Goal: Complete application form

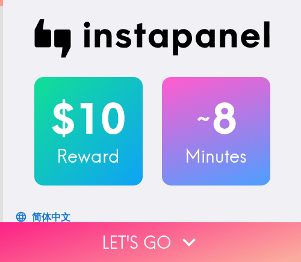
click at [158, 236] on button "Let's go" at bounding box center [150, 242] width 301 height 40
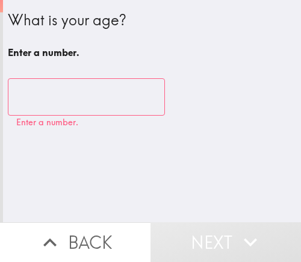
click at [57, 101] on input "number" at bounding box center [86, 96] width 157 height 37
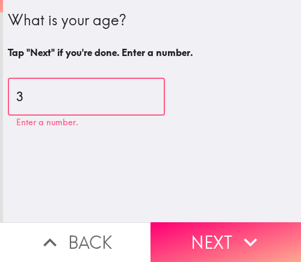
type input "36"
click at [65, 98] on input "36" at bounding box center [86, 96] width 157 height 37
drag, startPoint x: 57, startPoint y: 101, endPoint x: -7, endPoint y: 103, distance: 63.9
click at [0, 0] on html "What is your age? Tap "Next" if you're done. Enter a number. 36 ​ Enter a numbe…" at bounding box center [150, 0] width 301 height 0
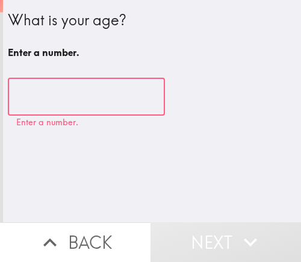
click at [55, 103] on input "number" at bounding box center [86, 96] width 157 height 37
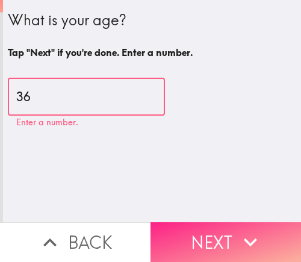
type input "36"
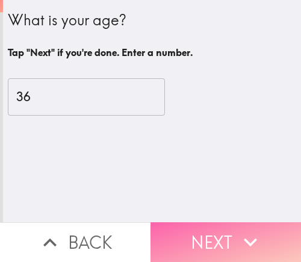
click at [219, 236] on button "Next" at bounding box center [226, 242] width 151 height 40
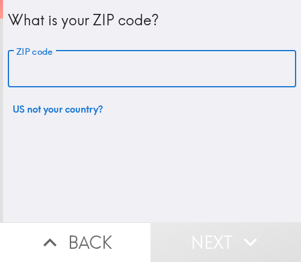
click at [97, 67] on input "ZIP code" at bounding box center [152, 69] width 289 height 37
paste input "33612"
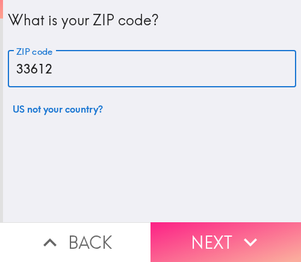
type input "33612"
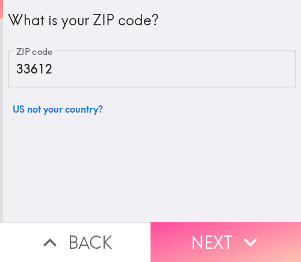
drag, startPoint x: 195, startPoint y: 232, endPoint x: 157, endPoint y: 243, distance: 39.5
click at [195, 232] on button "Next" at bounding box center [226, 242] width 151 height 40
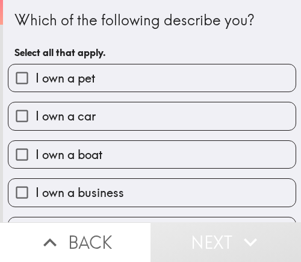
drag, startPoint x: 128, startPoint y: 200, endPoint x: 110, endPoint y: 200, distance: 18.1
click at [127, 200] on label "I own a business" at bounding box center [151, 192] width 287 height 27
click at [36, 200] on input "I own a business" at bounding box center [21, 192] width 27 height 27
checkbox input "true"
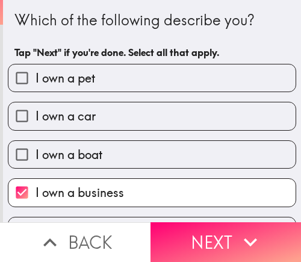
drag, startPoint x: 239, startPoint y: 234, endPoint x: 155, endPoint y: 252, distance: 86.2
click at [239, 234] on icon "button" at bounding box center [250, 242] width 27 height 27
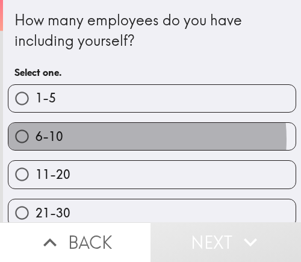
click at [114, 139] on label "6-10" at bounding box center [151, 136] width 287 height 27
click at [36, 139] on input "6-10" at bounding box center [21, 136] width 27 height 27
radio input "true"
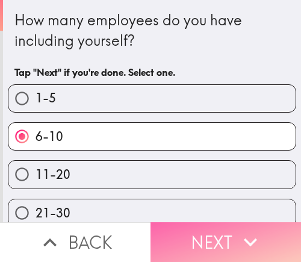
click at [204, 236] on button "Next" at bounding box center [226, 242] width 151 height 40
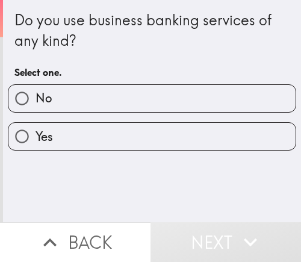
click at [81, 145] on label "Yes" at bounding box center [151, 136] width 287 height 27
click at [36, 145] on input "Yes" at bounding box center [21, 136] width 27 height 27
radio input "true"
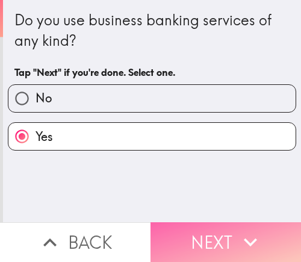
click at [198, 228] on button "Next" at bounding box center [226, 242] width 151 height 40
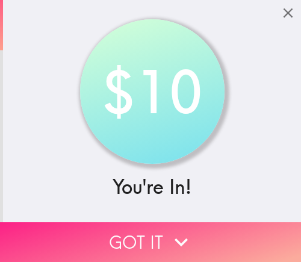
click at [142, 222] on button "Got it" at bounding box center [150, 242] width 301 height 40
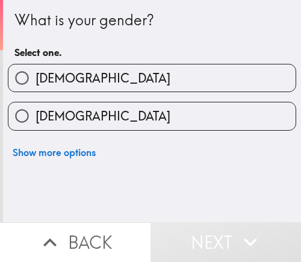
click at [202, 83] on label "[DEMOGRAPHIC_DATA]" at bounding box center [151, 77] width 287 height 27
click at [36, 83] on input "[DEMOGRAPHIC_DATA]" at bounding box center [21, 77] width 27 height 27
radio input "true"
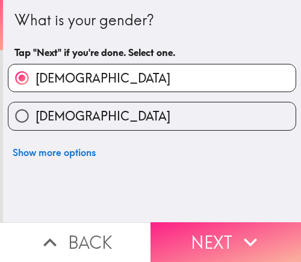
click at [200, 232] on button "Next" at bounding box center [226, 242] width 151 height 40
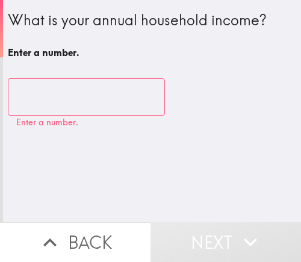
click at [35, 98] on input "number" at bounding box center [86, 96] width 157 height 37
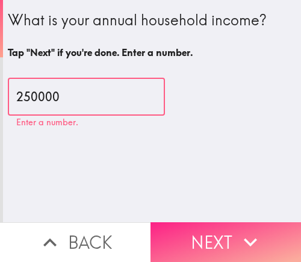
type input "250000"
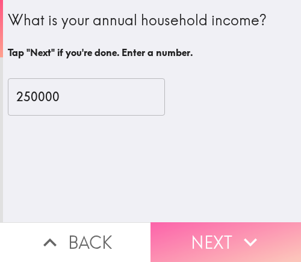
click at [199, 222] on button "Next" at bounding box center [226, 242] width 151 height 40
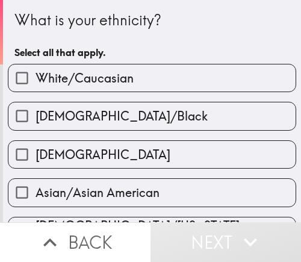
drag, startPoint x: 123, startPoint y: 76, endPoint x: 137, endPoint y: 84, distance: 15.9
click at [123, 76] on span "White/Caucasian" at bounding box center [85, 78] width 98 height 17
click at [36, 76] on input "White/Caucasian" at bounding box center [21, 77] width 27 height 27
checkbox input "true"
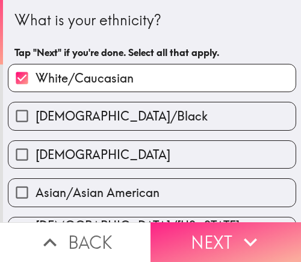
click at [202, 231] on button "Next" at bounding box center [226, 242] width 151 height 40
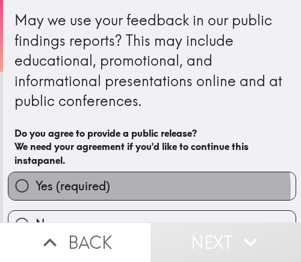
click at [143, 190] on label "Yes (required)" at bounding box center [151, 185] width 287 height 27
click at [36, 190] on input "Yes (required)" at bounding box center [21, 185] width 27 height 27
radio input "true"
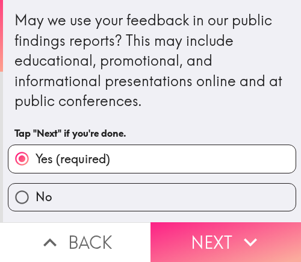
click at [206, 236] on button "Next" at bounding box center [226, 242] width 151 height 40
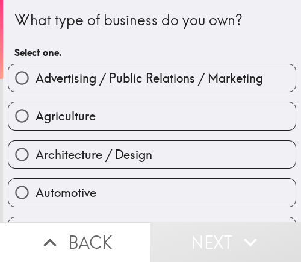
click at [99, 101] on div "Agriculture" at bounding box center [147, 111] width 298 height 38
click at [116, 85] on span "Advertising / Public Relations / Marketing" at bounding box center [150, 78] width 228 height 17
click at [36, 85] on input "Advertising / Public Relations / Marketing" at bounding box center [21, 77] width 27 height 27
radio input "true"
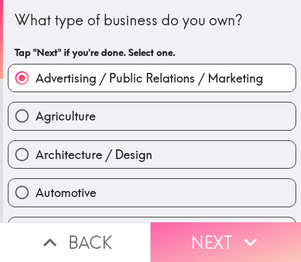
click at [210, 222] on button "Next" at bounding box center [226, 242] width 151 height 40
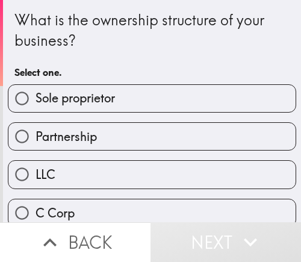
click at [95, 105] on span "Sole proprietor" at bounding box center [76, 98] width 80 height 17
click at [36, 105] on input "Sole proprietor" at bounding box center [21, 98] width 27 height 27
radio input "true"
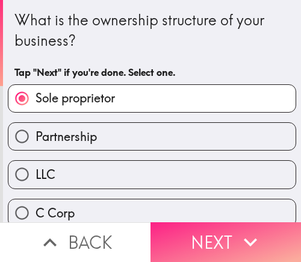
click at [258, 224] on button "Next" at bounding box center [226, 242] width 151 height 40
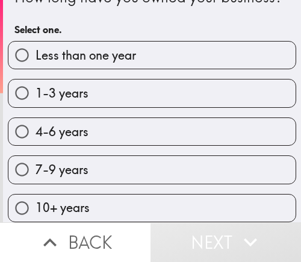
scroll to position [54, 0]
drag, startPoint x: 89, startPoint y: 158, endPoint x: 110, endPoint y: 162, distance: 22.0
click at [88, 159] on label "7-9 years" at bounding box center [151, 169] width 287 height 27
click at [36, 159] on input "7-9 years" at bounding box center [21, 169] width 27 height 27
radio input "true"
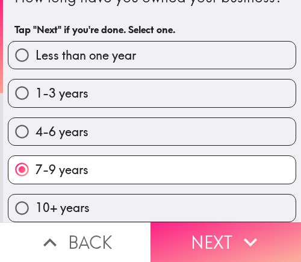
click at [237, 234] on icon "button" at bounding box center [250, 242] width 27 height 27
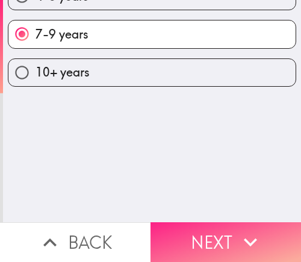
scroll to position [0, 0]
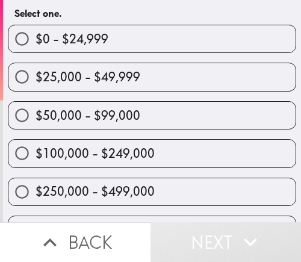
scroll to position [60, 0]
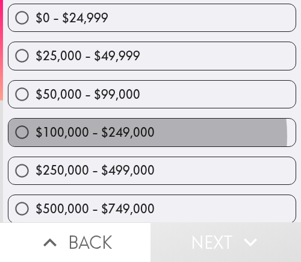
click at [128, 136] on span "$100,000 - $249,000" at bounding box center [95, 132] width 119 height 17
click at [36, 136] on input "$100,000 - $249,000" at bounding box center [21, 132] width 27 height 27
radio input "true"
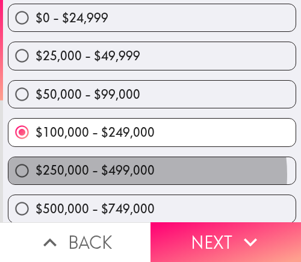
click at [130, 175] on span "$250,000 - $499,000" at bounding box center [95, 170] width 119 height 17
click at [36, 175] on input "$250,000 - $499,000" at bounding box center [21, 170] width 27 height 27
radio input "true"
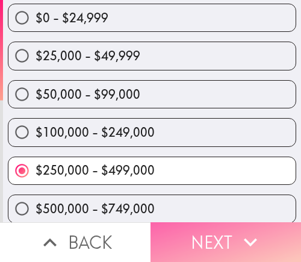
click at [189, 229] on button "Next" at bounding box center [226, 242] width 151 height 40
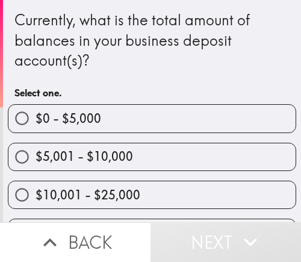
scroll to position [120, 0]
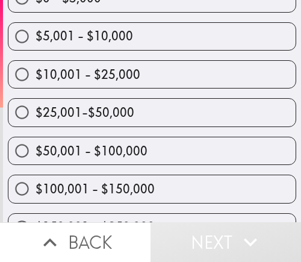
click at [110, 112] on span "$25,001-$50,000" at bounding box center [85, 112] width 99 height 17
click at [36, 112] on input "$25,001-$50,000" at bounding box center [21, 112] width 27 height 27
radio input "true"
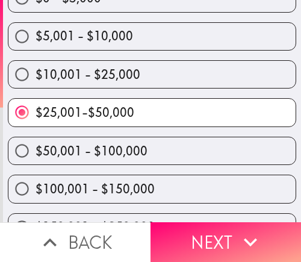
click at [139, 148] on span "$50,001 - $100,000" at bounding box center [92, 151] width 112 height 17
click at [36, 148] on input "$50,001 - $100,000" at bounding box center [21, 150] width 27 height 27
radio input "true"
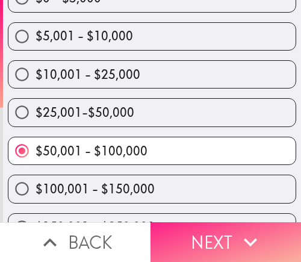
click at [223, 231] on button "Next" at bounding box center [226, 242] width 151 height 40
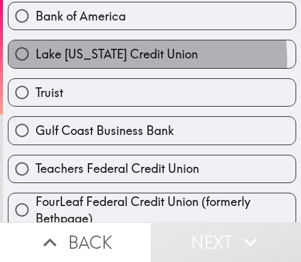
click at [111, 60] on span "Lake [US_STATE] Credit Union" at bounding box center [117, 54] width 163 height 17
click at [36, 60] on input "Lake [US_STATE] Credit Union" at bounding box center [21, 53] width 27 height 27
radio input "true"
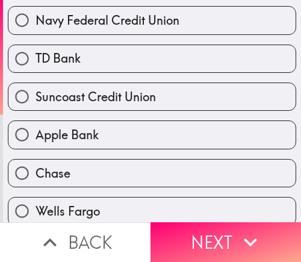
scroll to position [361, 0]
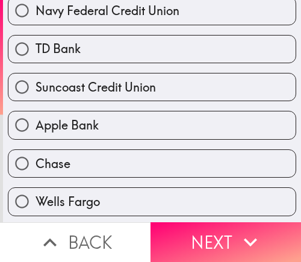
click at [69, 50] on span "TD Bank" at bounding box center [58, 48] width 45 height 17
click at [36, 50] on input "TD Bank" at bounding box center [21, 49] width 27 height 27
radio input "true"
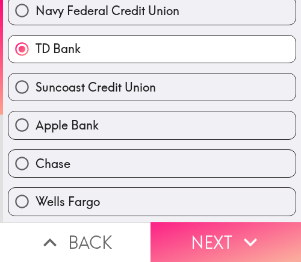
click at [204, 222] on button "Next" at bounding box center [226, 242] width 151 height 40
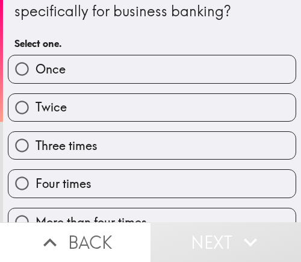
scroll to position [112, 0]
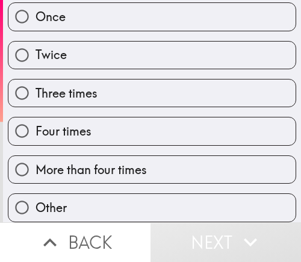
click at [81, 107] on div "Four times" at bounding box center [147, 126] width 298 height 38
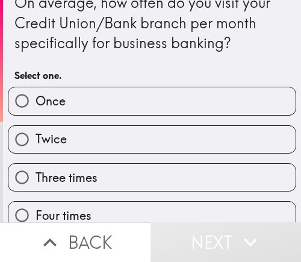
scroll to position [0, 0]
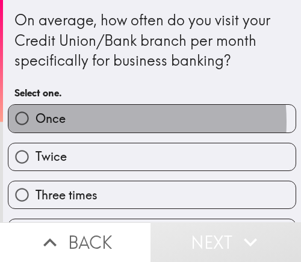
drag, startPoint x: 83, startPoint y: 122, endPoint x: 161, endPoint y: 145, distance: 81.8
click at [83, 122] on label "Once" at bounding box center [151, 118] width 287 height 27
click at [36, 122] on input "Once" at bounding box center [21, 118] width 27 height 27
radio input "true"
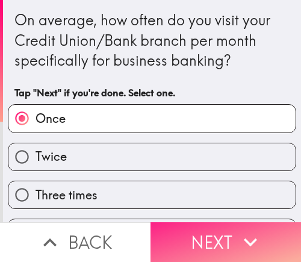
click at [217, 222] on button "Next" at bounding box center [226, 242] width 151 height 40
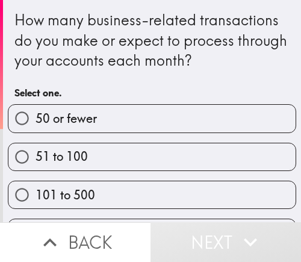
click at [123, 121] on label "50 or fewer" at bounding box center [151, 118] width 287 height 27
click at [36, 121] on input "50 or fewer" at bounding box center [21, 118] width 27 height 27
radio input "true"
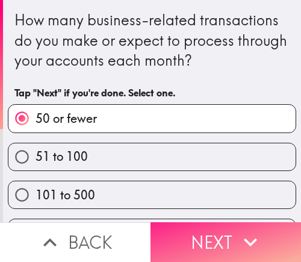
click at [196, 224] on button "Next" at bounding box center [226, 242] width 151 height 40
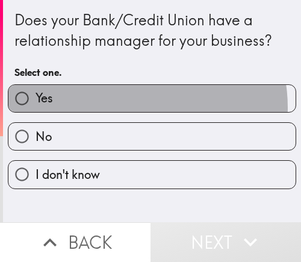
click at [123, 108] on label "Yes" at bounding box center [151, 98] width 287 height 27
click at [36, 108] on input "Yes" at bounding box center [21, 98] width 27 height 27
radio input "true"
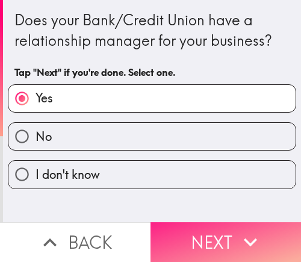
click at [209, 234] on button "Next" at bounding box center [226, 242] width 151 height 40
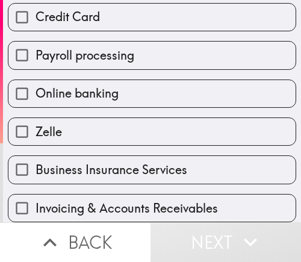
scroll to position [181, 0]
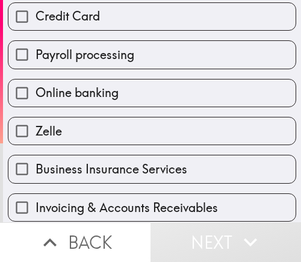
click at [113, 63] on span "Payroll processing" at bounding box center [85, 54] width 99 height 17
click at [36, 63] on input "Payroll processing" at bounding box center [21, 54] width 27 height 27
checkbox input "true"
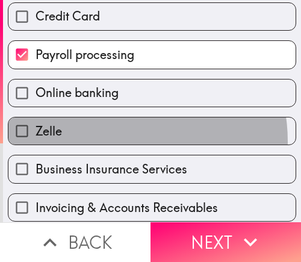
click at [105, 142] on label "Zelle" at bounding box center [151, 130] width 287 height 27
click at [36, 142] on input "Zelle" at bounding box center [21, 130] width 27 height 27
checkbox input "true"
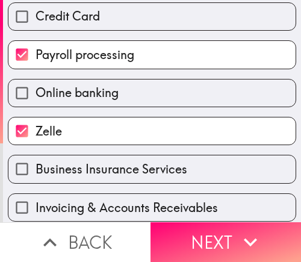
click at [91, 170] on span "Business Insurance Services" at bounding box center [112, 169] width 152 height 17
click at [36, 170] on input "Business Insurance Services" at bounding box center [21, 168] width 27 height 27
checkbox input "true"
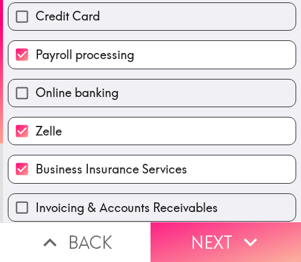
click at [194, 242] on button "Next" at bounding box center [226, 242] width 151 height 40
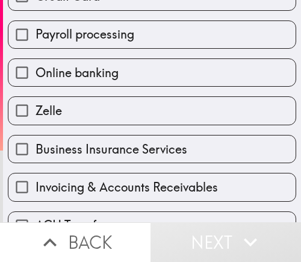
drag, startPoint x: 149, startPoint y: 156, endPoint x: 130, endPoint y: 101, distance: 58.7
click at [148, 156] on span "Business Insurance Services" at bounding box center [112, 149] width 152 height 17
click at [36, 156] on input "Business Insurance Services" at bounding box center [21, 149] width 27 height 27
checkbox input "true"
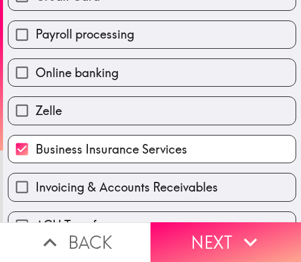
click at [128, 86] on label "Online banking" at bounding box center [151, 72] width 287 height 27
click at [36, 86] on input "Online banking" at bounding box center [21, 72] width 27 height 27
checkbox input "true"
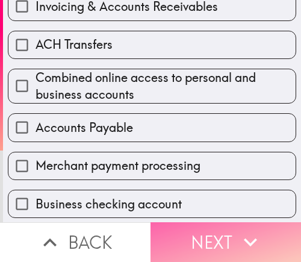
click at [207, 228] on button "Next" at bounding box center [226, 242] width 151 height 40
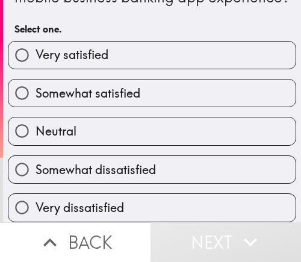
scroll to position [73, 0]
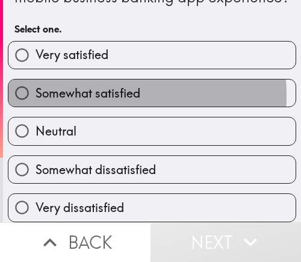
drag, startPoint x: 74, startPoint y: 86, endPoint x: 135, endPoint y: 97, distance: 61.8
click at [74, 86] on span "Somewhat satisfied" at bounding box center [88, 93] width 105 height 17
click at [36, 86] on input "Somewhat satisfied" at bounding box center [21, 93] width 27 height 27
radio input "true"
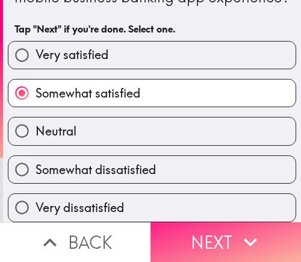
click at [198, 234] on button "Next" at bounding box center [226, 242] width 151 height 40
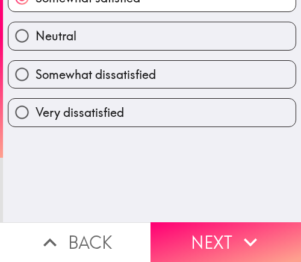
scroll to position [0, 0]
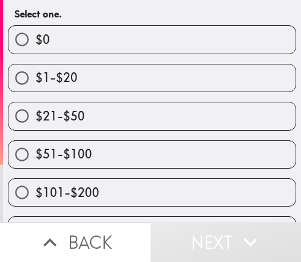
scroll to position [120, 0]
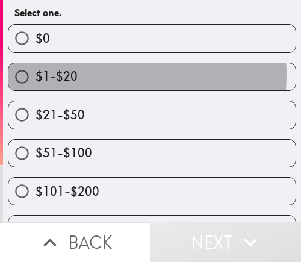
click at [102, 90] on label "$1-$20" at bounding box center [151, 76] width 287 height 27
click at [36, 90] on input "$1-$20" at bounding box center [21, 76] width 27 height 27
radio input "true"
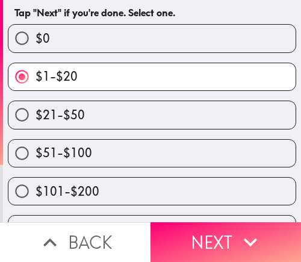
click at [129, 128] on label "$21-$50" at bounding box center [151, 114] width 287 height 27
click at [36, 128] on input "$21-$50" at bounding box center [21, 114] width 27 height 27
radio input "true"
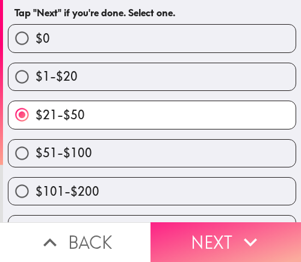
click at [189, 222] on button "Next" at bounding box center [226, 242] width 151 height 40
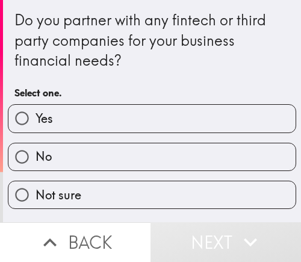
click at [103, 113] on label "Yes" at bounding box center [151, 118] width 287 height 27
click at [36, 113] on input "Yes" at bounding box center [21, 118] width 27 height 27
radio input "true"
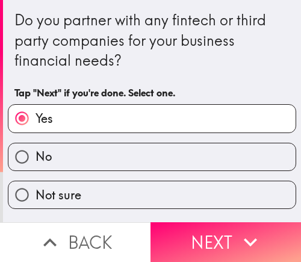
drag, startPoint x: 207, startPoint y: 231, endPoint x: 201, endPoint y: 176, distance: 54.5
click at [206, 204] on div "Do you partner with any fintech or third party companies for your business fina…" at bounding box center [150, 131] width 301 height 262
click at [202, 157] on label "No" at bounding box center [151, 156] width 287 height 27
click at [36, 157] on input "No" at bounding box center [21, 156] width 27 height 27
radio input "true"
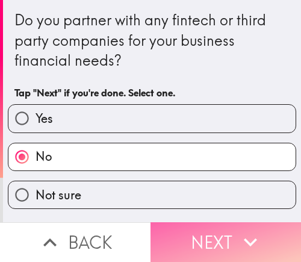
click at [211, 222] on button "Next" at bounding box center [226, 242] width 151 height 40
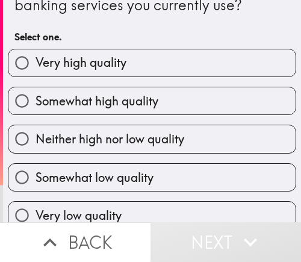
scroll to position [73, 0]
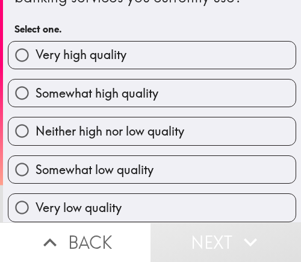
click at [104, 85] on span "Somewhat high quality" at bounding box center [97, 93] width 123 height 17
click at [36, 80] on input "Somewhat high quality" at bounding box center [21, 93] width 27 height 27
radio input "true"
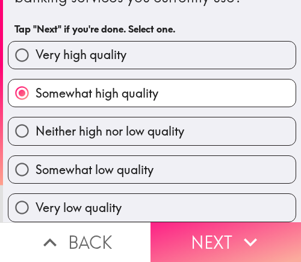
click at [202, 243] on button "Next" at bounding box center [226, 242] width 151 height 40
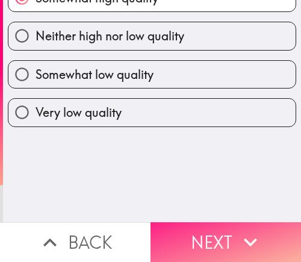
scroll to position [0, 0]
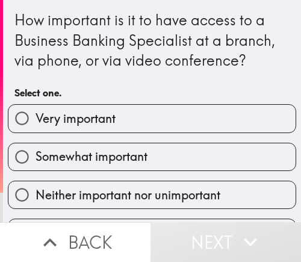
scroll to position [60, 0]
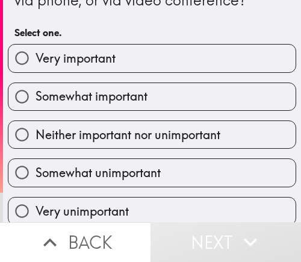
click at [137, 98] on span "Somewhat important" at bounding box center [92, 96] width 112 height 17
click at [36, 98] on input "Somewhat important" at bounding box center [21, 96] width 27 height 27
radio input "true"
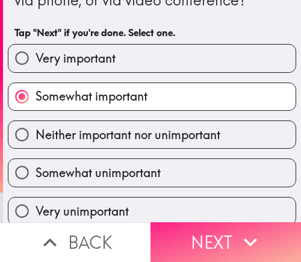
click at [198, 232] on button "Next" at bounding box center [226, 242] width 151 height 40
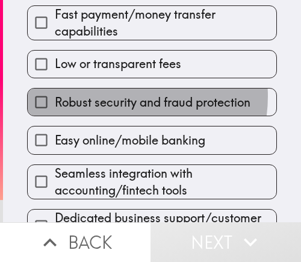
click at [116, 96] on span "Robust security and fraud protection" at bounding box center [153, 102] width 196 height 17
click at [55, 96] on input "Robust security and fraud protection" at bounding box center [41, 102] width 27 height 27
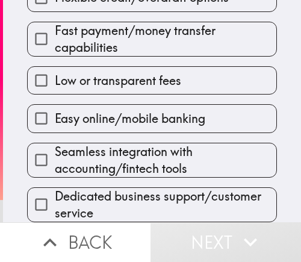
drag, startPoint x: 117, startPoint y: 64, endPoint x: 127, endPoint y: 117, distance: 54.6
click at [117, 72] on span "Low or transparent fees" at bounding box center [118, 80] width 126 height 17
click at [55, 67] on input "Low or transparent fees" at bounding box center [41, 80] width 27 height 27
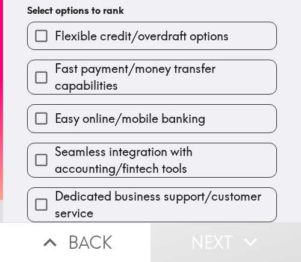
drag, startPoint x: 113, startPoint y: 149, endPoint x: 110, endPoint y: 157, distance: 7.8
click at [113, 149] on span "Seamless integration with accounting/fintech tools" at bounding box center [166, 160] width 222 height 34
click at [55, 149] on input "Seamless integration with accounting/fintech tools" at bounding box center [41, 159] width 27 height 27
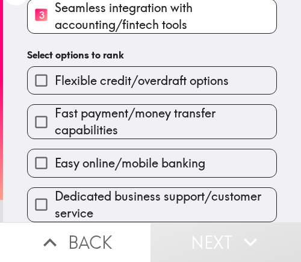
drag, startPoint x: 118, startPoint y: 176, endPoint x: 130, endPoint y: 154, distance: 25.1
click at [120, 178] on div "Dedicated business support/customer service" at bounding box center [147, 200] width 260 height 45
click at [136, 149] on label "Easy online/mobile banking" at bounding box center [152, 162] width 249 height 27
click at [55, 149] on input "Easy online/mobile banking" at bounding box center [41, 162] width 27 height 27
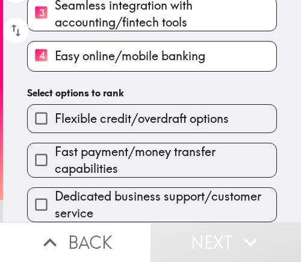
click at [138, 117] on span "Flexible credit/overdraft options" at bounding box center [142, 118] width 174 height 17
click at [55, 117] on input "Flexible credit/overdraft options" at bounding box center [41, 118] width 27 height 27
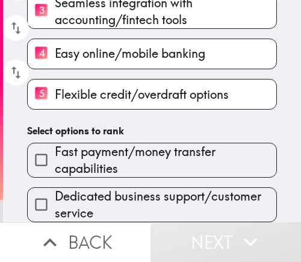
click at [103, 149] on span "Fast payment/money transfer capabilities" at bounding box center [166, 160] width 222 height 34
click at [55, 149] on input "Fast payment/money transfer capabilities" at bounding box center [41, 159] width 27 height 27
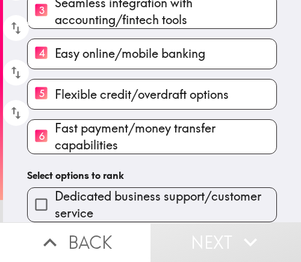
drag, startPoint x: 107, startPoint y: 180, endPoint x: 107, endPoint y: 189, distance: 9.0
click at [107, 183] on div "Dedicated business support/customer service" at bounding box center [147, 200] width 260 height 45
click at [107, 196] on span "Dedicated business support/customer service" at bounding box center [166, 205] width 222 height 34
click at [55, 196] on input "Dedicated business support/customer service" at bounding box center [41, 204] width 27 height 27
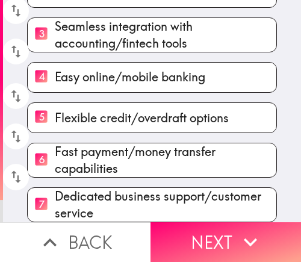
scroll to position [213, 0]
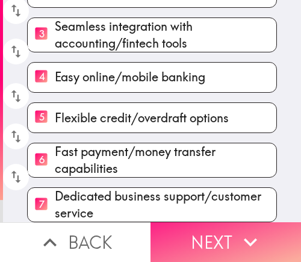
click at [207, 235] on button "Next" at bounding box center [226, 242] width 151 height 40
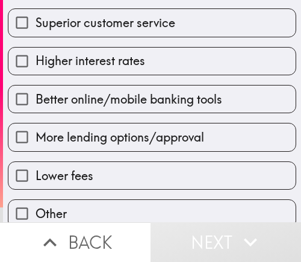
click at [98, 89] on label "Better online/mobile banking tools" at bounding box center [151, 99] width 287 height 27
click at [36, 89] on input "Better online/mobile banking tools" at bounding box center [21, 99] width 27 height 27
checkbox input "true"
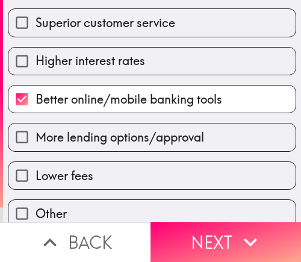
drag, startPoint x: 81, startPoint y: 148, endPoint x: 86, endPoint y: 181, distance: 34.1
click at [81, 148] on label "More lending options/approval" at bounding box center [151, 136] width 287 height 27
click at [36, 148] on input "More lending options/approval" at bounding box center [21, 136] width 27 height 27
checkbox input "true"
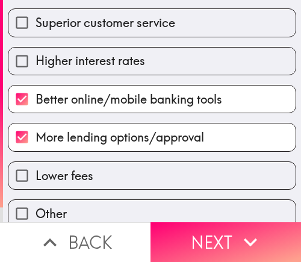
click at [86, 183] on span "Lower fees" at bounding box center [65, 175] width 58 height 17
click at [36, 183] on input "Lower fees" at bounding box center [21, 175] width 27 height 27
checkbox input "true"
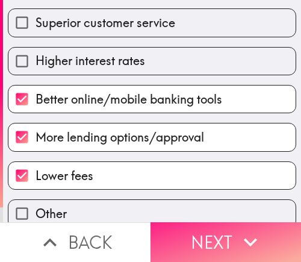
click at [207, 243] on button "Next" at bounding box center [226, 242] width 151 height 40
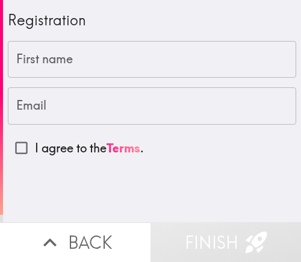
click at [199, 58] on input "First name" at bounding box center [152, 59] width 289 height 37
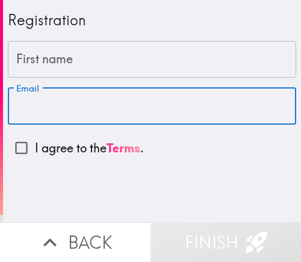
drag, startPoint x: 67, startPoint y: 123, endPoint x: 54, endPoint y: 121, distance: 12.8
click at [67, 122] on input "Email" at bounding box center [152, 105] width 289 height 37
paste input "[EMAIL_ADDRESS][DOMAIN_NAME]"
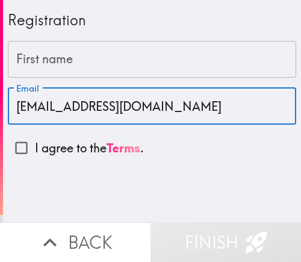
type input "[EMAIL_ADDRESS][DOMAIN_NAME]"
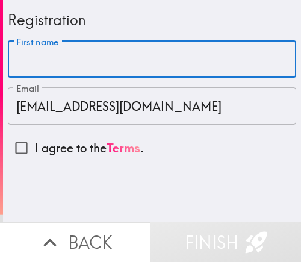
click at [27, 63] on input "First name" at bounding box center [152, 59] width 289 height 37
paste input "[PERSON_NAME]"
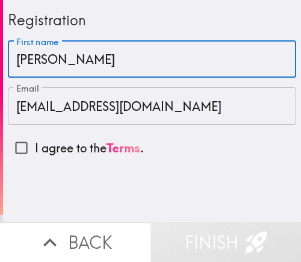
type input "[PERSON_NAME]"
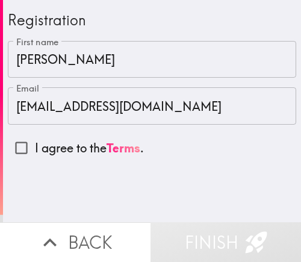
drag, startPoint x: 64, startPoint y: 145, endPoint x: 14, endPoint y: 176, distance: 59.8
click at [64, 145] on p "I agree to the Terms ." at bounding box center [89, 148] width 109 height 17
click at [35, 145] on input "I agree to the Terms ." at bounding box center [21, 147] width 27 height 27
checkbox input "true"
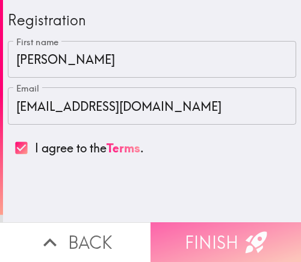
click at [225, 223] on button "Finish" at bounding box center [226, 242] width 151 height 40
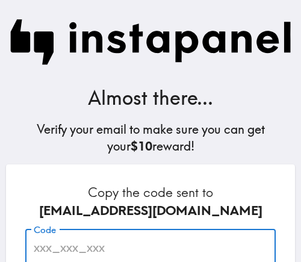
click at [83, 240] on input "Code" at bounding box center [150, 247] width 251 height 37
paste input "8U9_bDm_DnH"
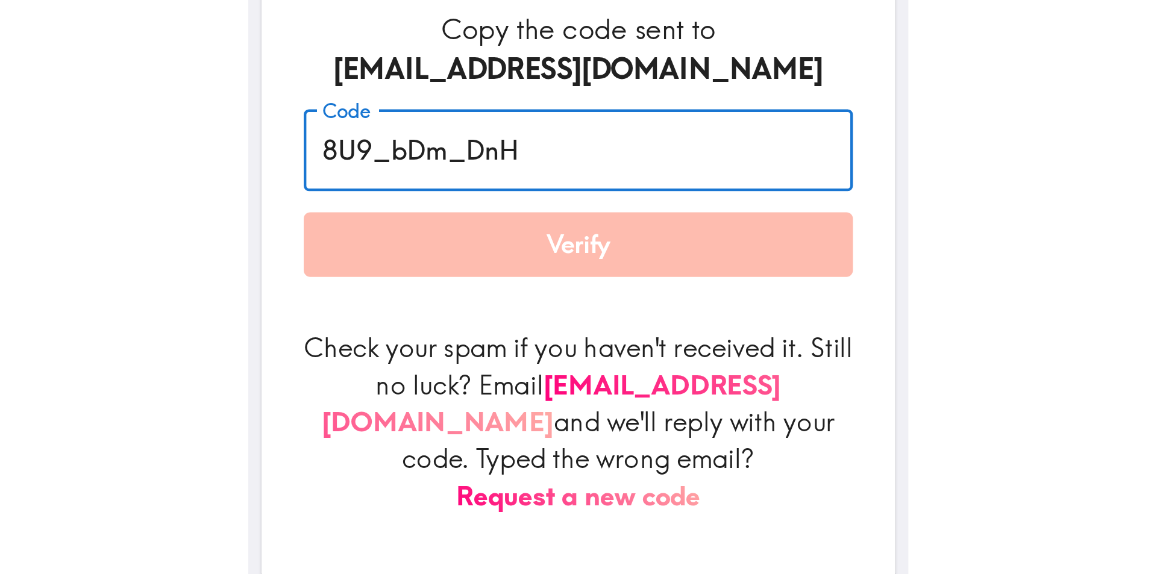
scroll to position [184, 0]
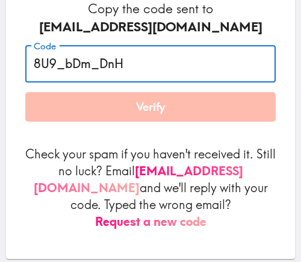
type input "8U9_bDm_DnH"
drag, startPoint x: 170, startPoint y: 109, endPoint x: 105, endPoint y: 114, distance: 65.3
click at [170, 109] on button "Verify" at bounding box center [150, 107] width 251 height 30
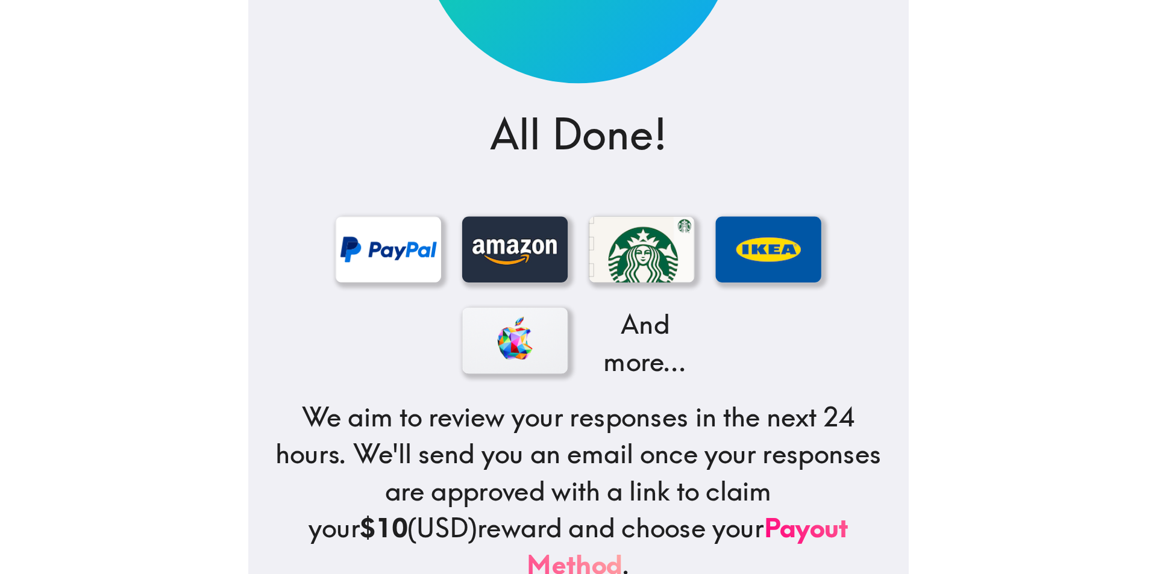
scroll to position [0, 0]
